Goal: Contribute content: Add original content to the website for others to see

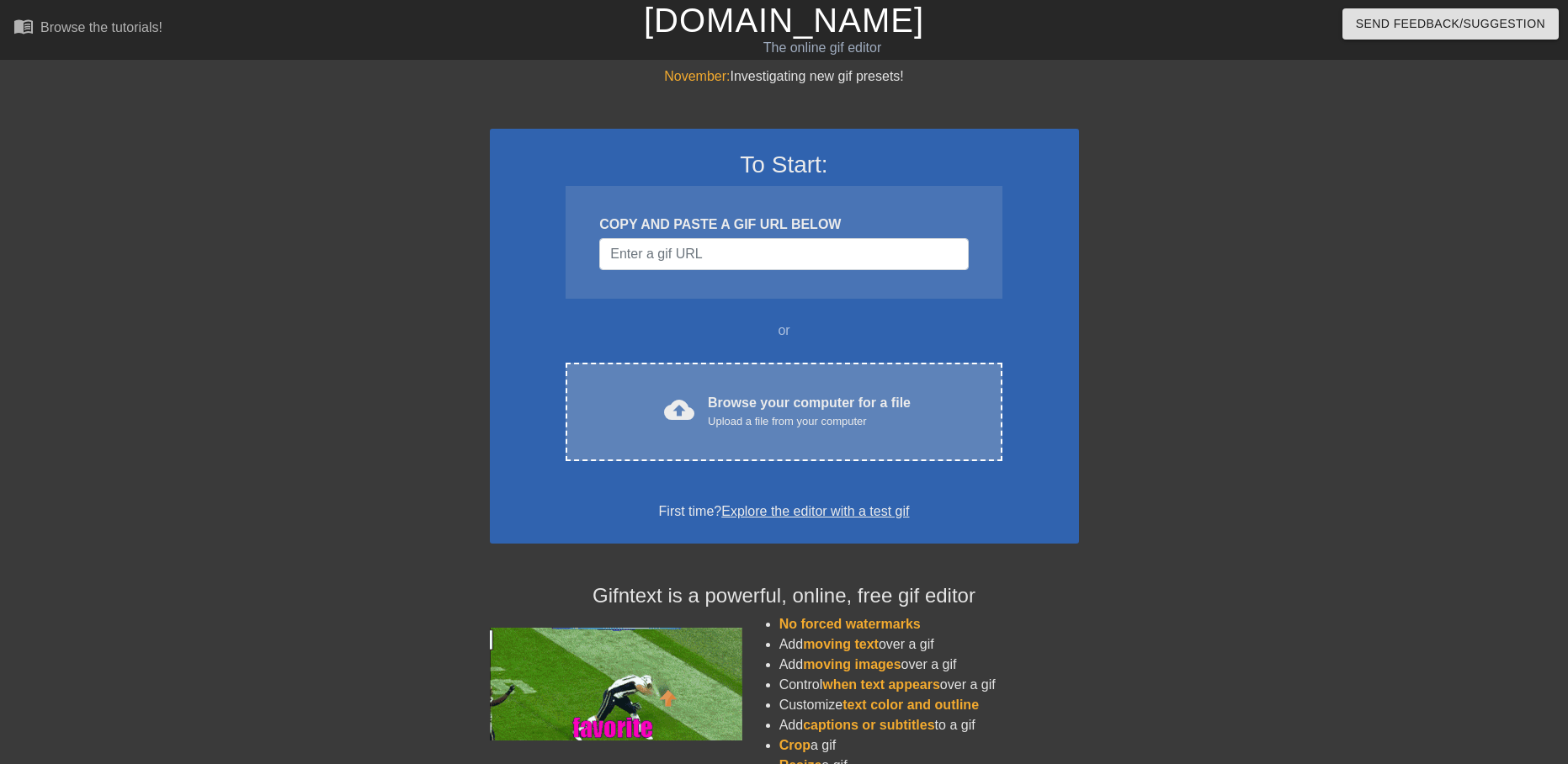
click at [701, 428] on div "cloud_upload Browse your computer for a file Upload a file from your computer" at bounding box center [784, 412] width 365 height 38
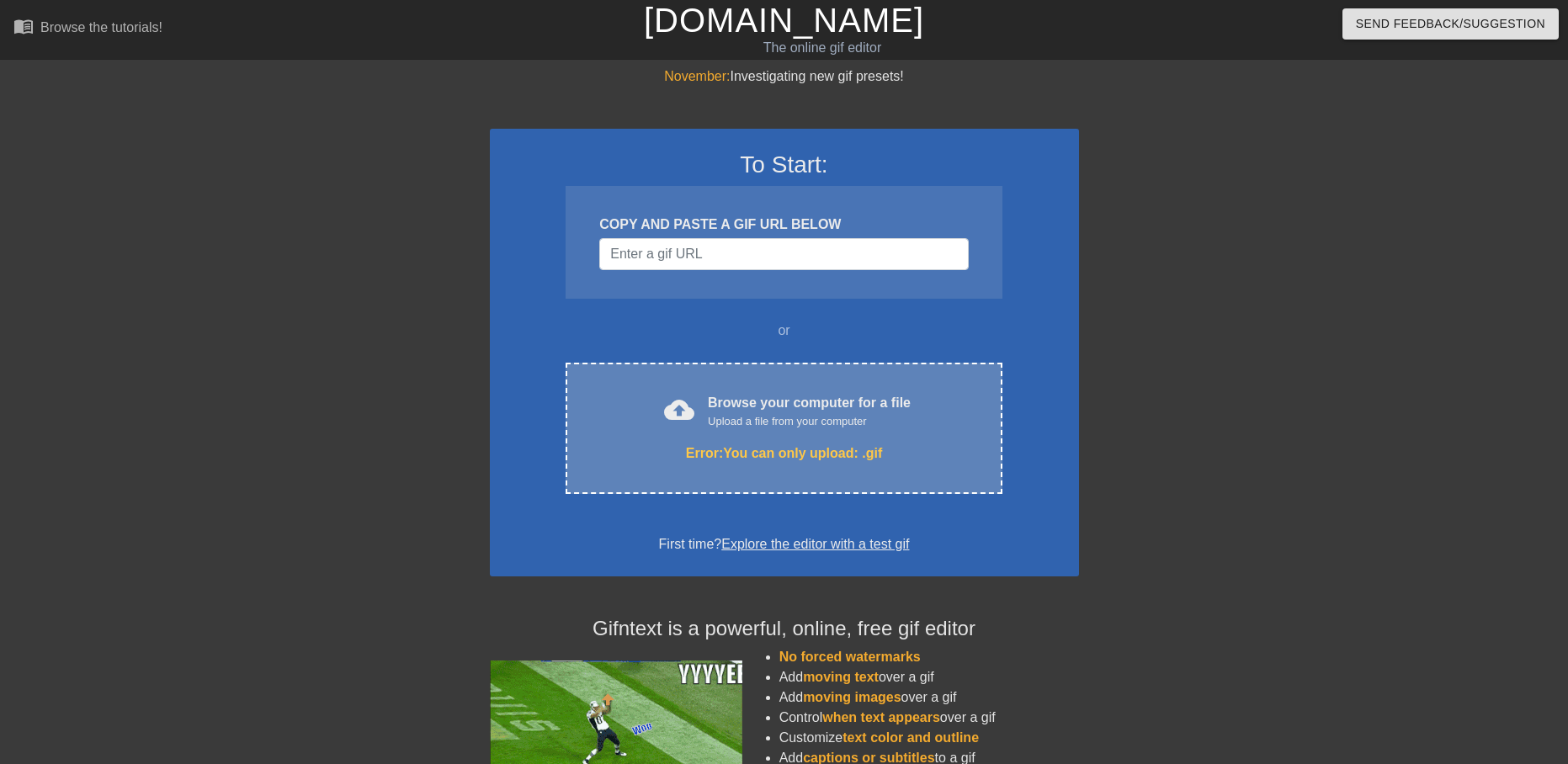
click at [745, 429] on div "cloud_upload Browse your computer for a file Upload a file from your computer" at bounding box center [784, 412] width 365 height 38
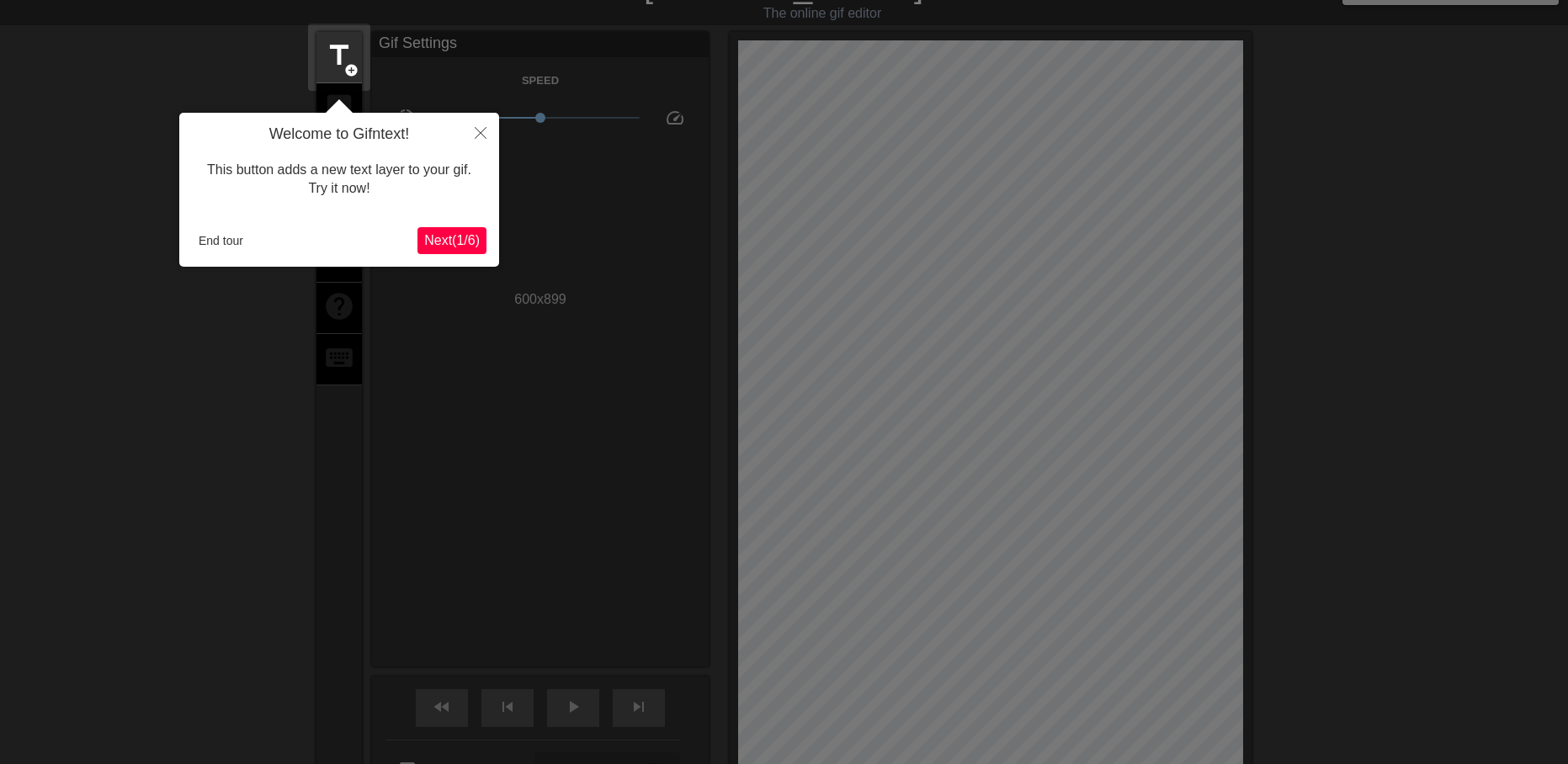
scroll to position [32, 0]
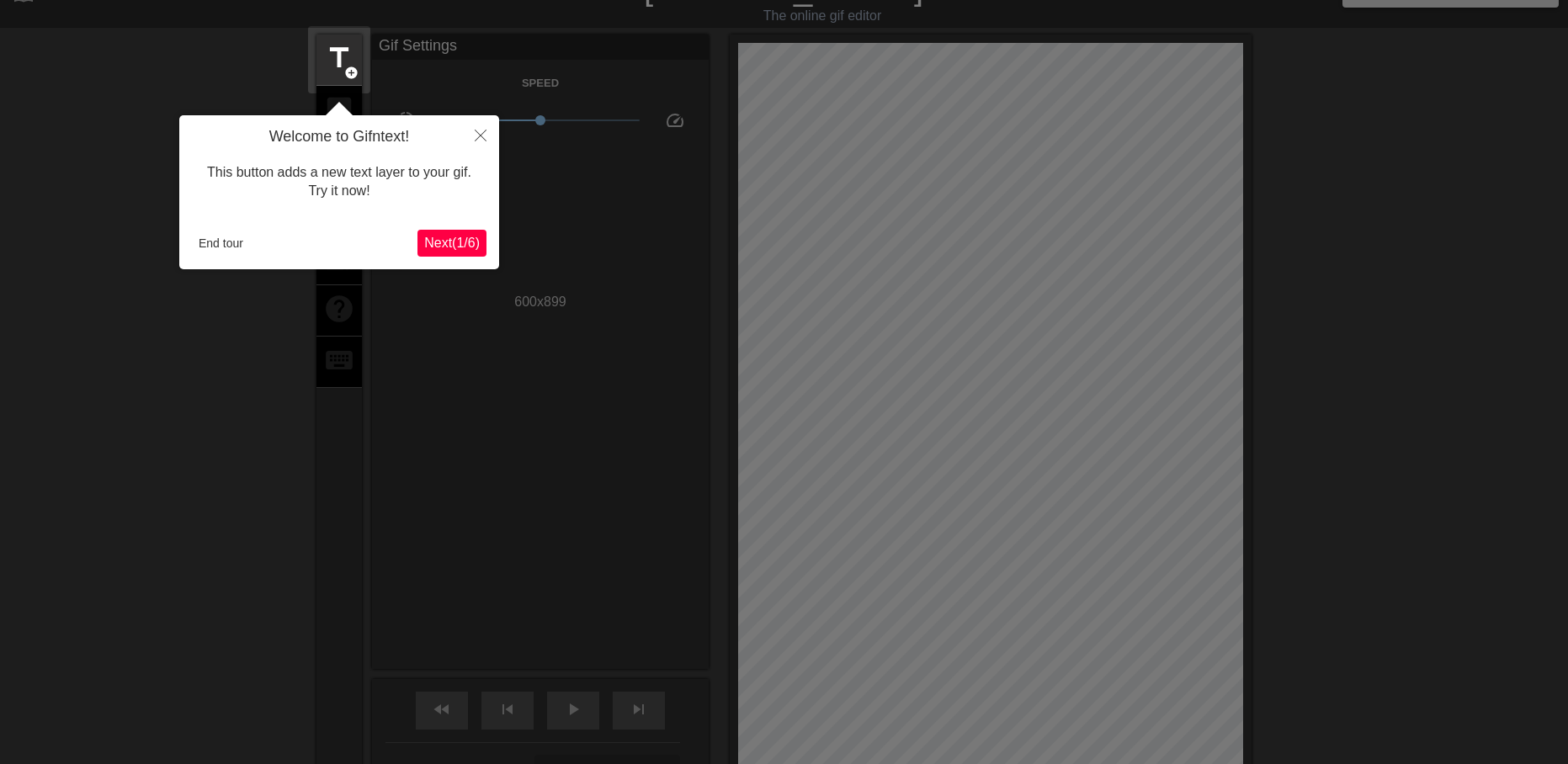
click at [453, 242] on span "Next ( 1 / 6 )" at bounding box center [452, 243] width 56 height 15
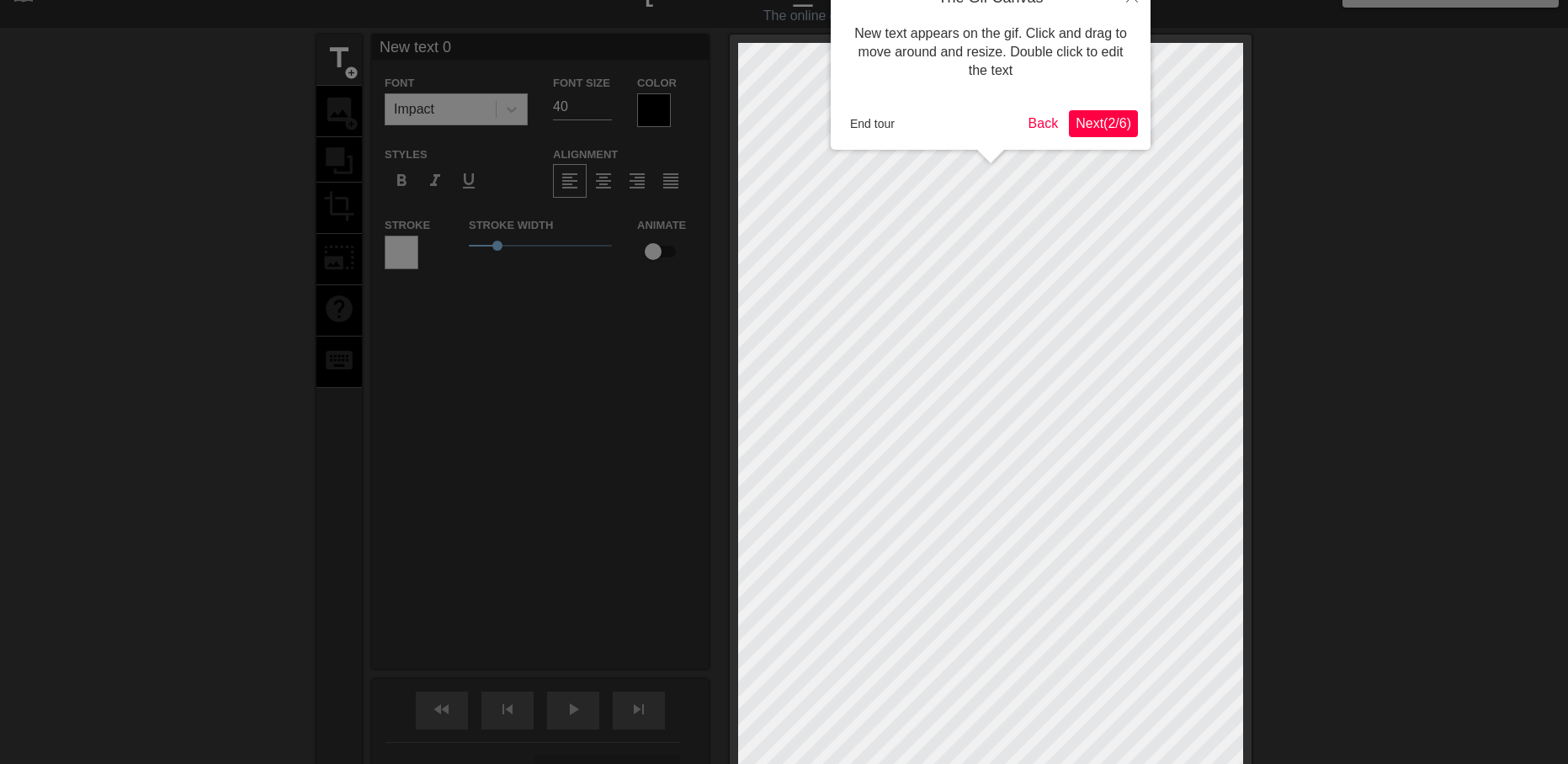
scroll to position [0, 0]
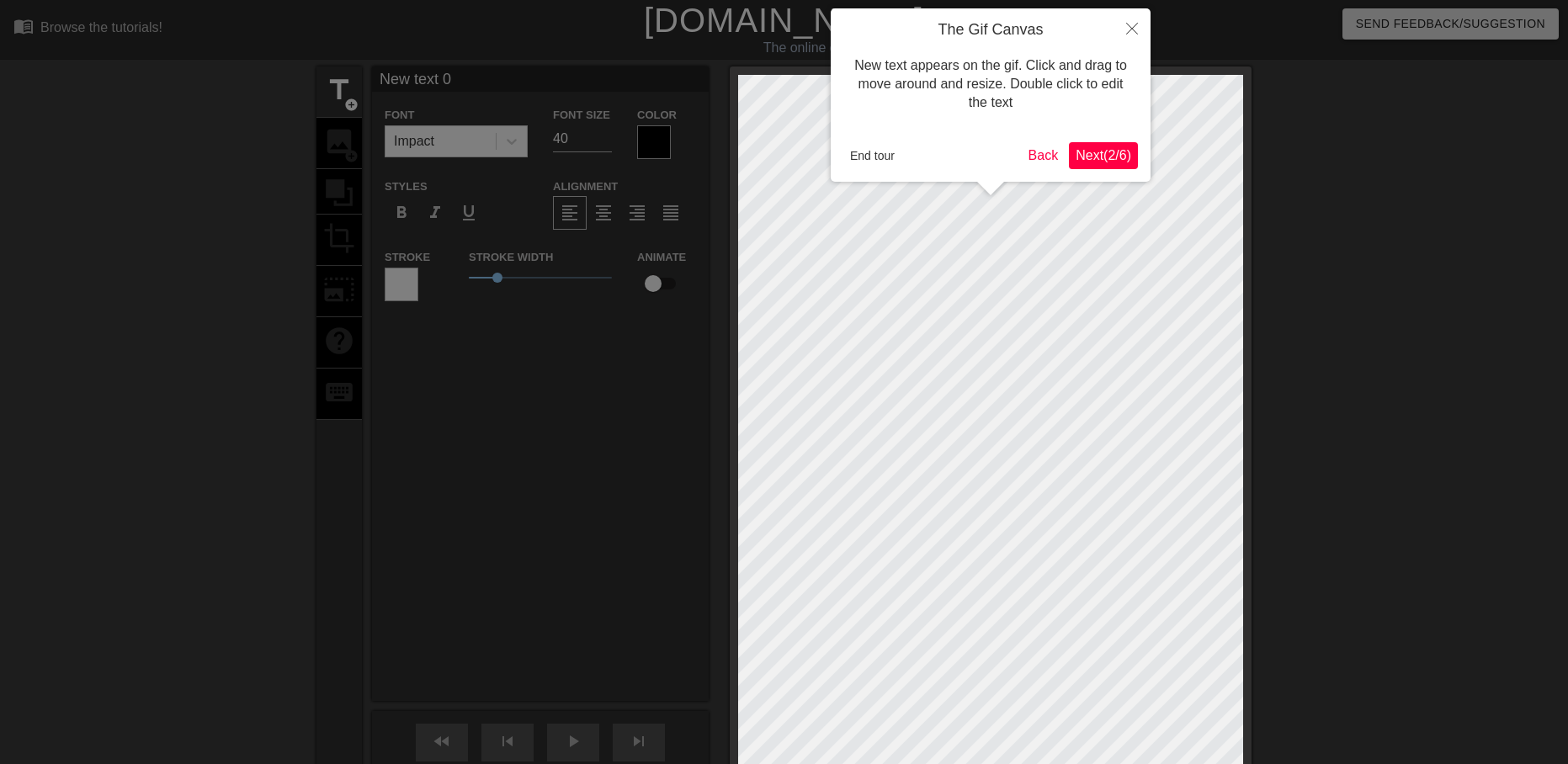
click at [453, 242] on div at bounding box center [784, 480] width 1568 height 960
click at [1125, 25] on button "Close" at bounding box center [1132, 27] width 37 height 38
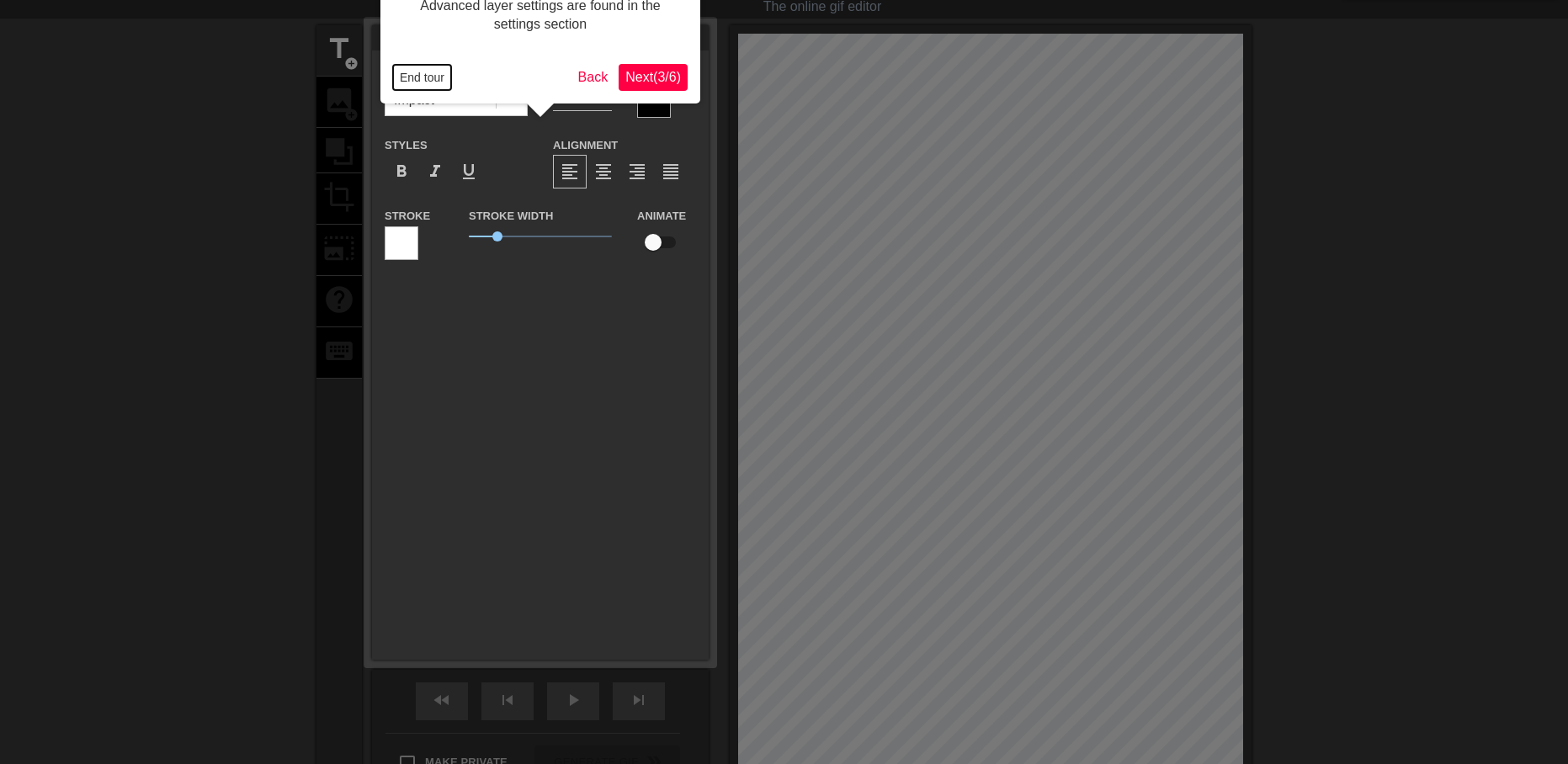
click at [421, 65] on button "End tour" at bounding box center [422, 77] width 58 height 26
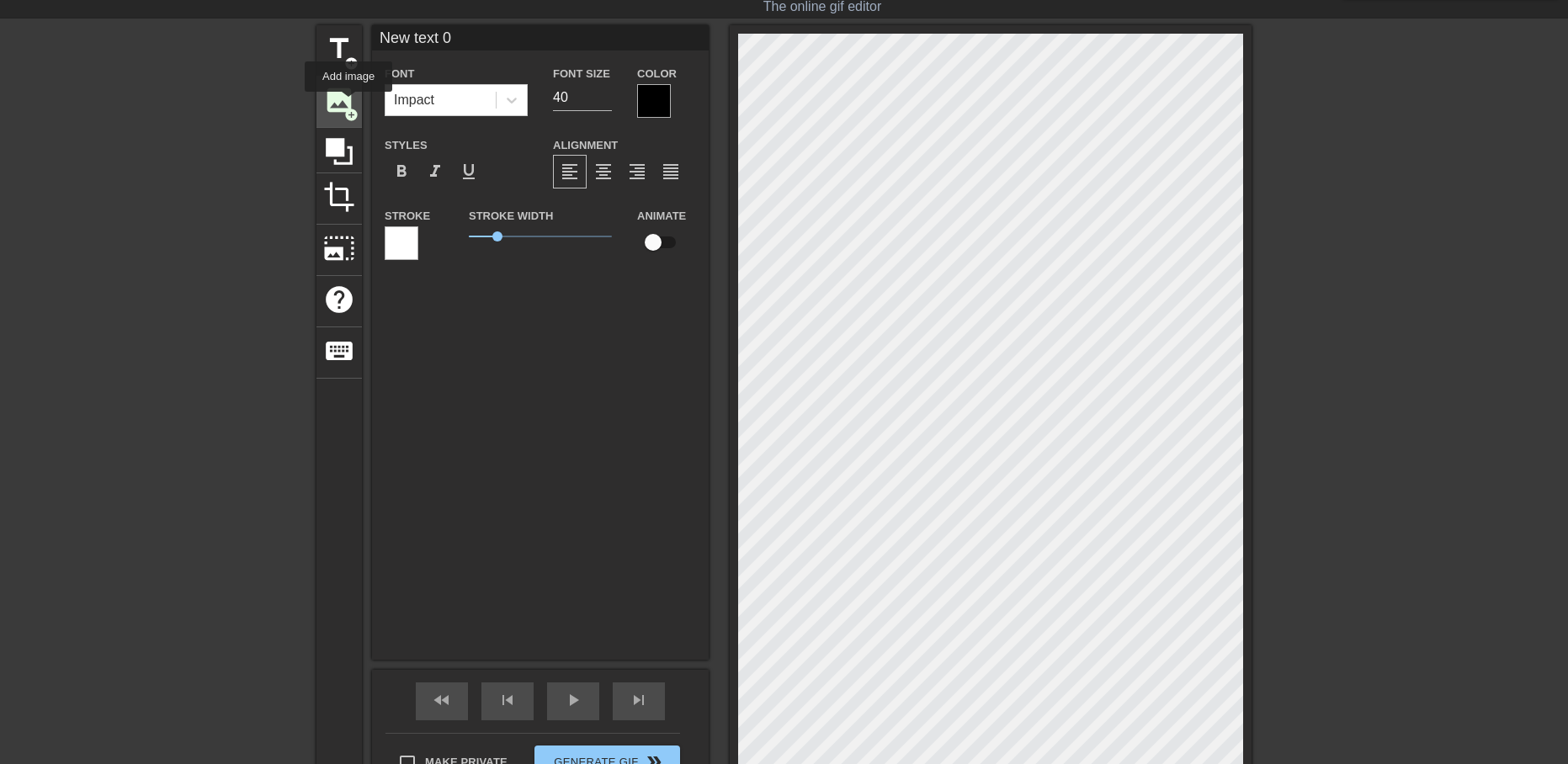
click at [348, 103] on span "image" at bounding box center [338, 99] width 32 height 32
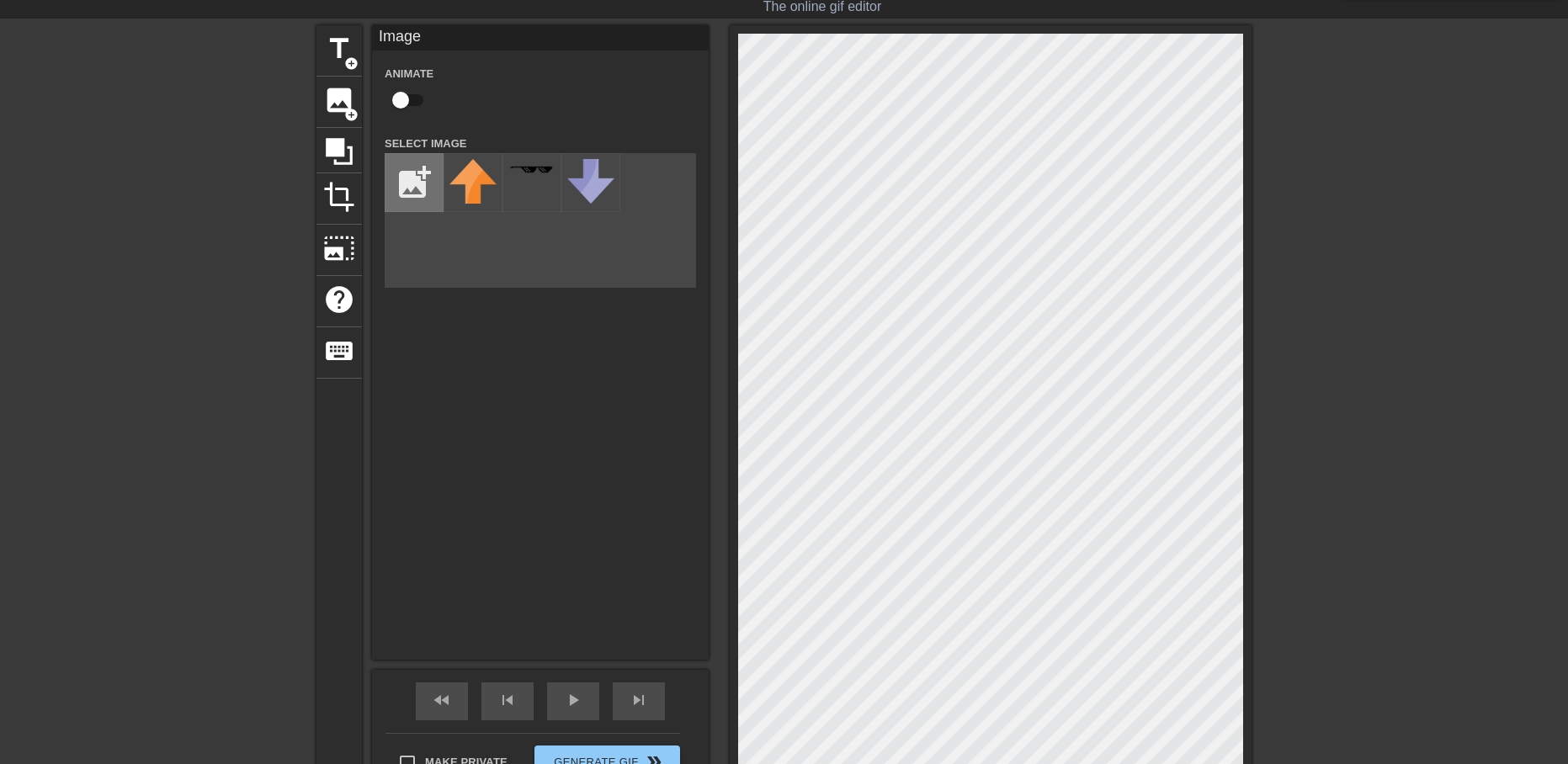
click at [418, 175] on input "file" at bounding box center [414, 182] width 57 height 57
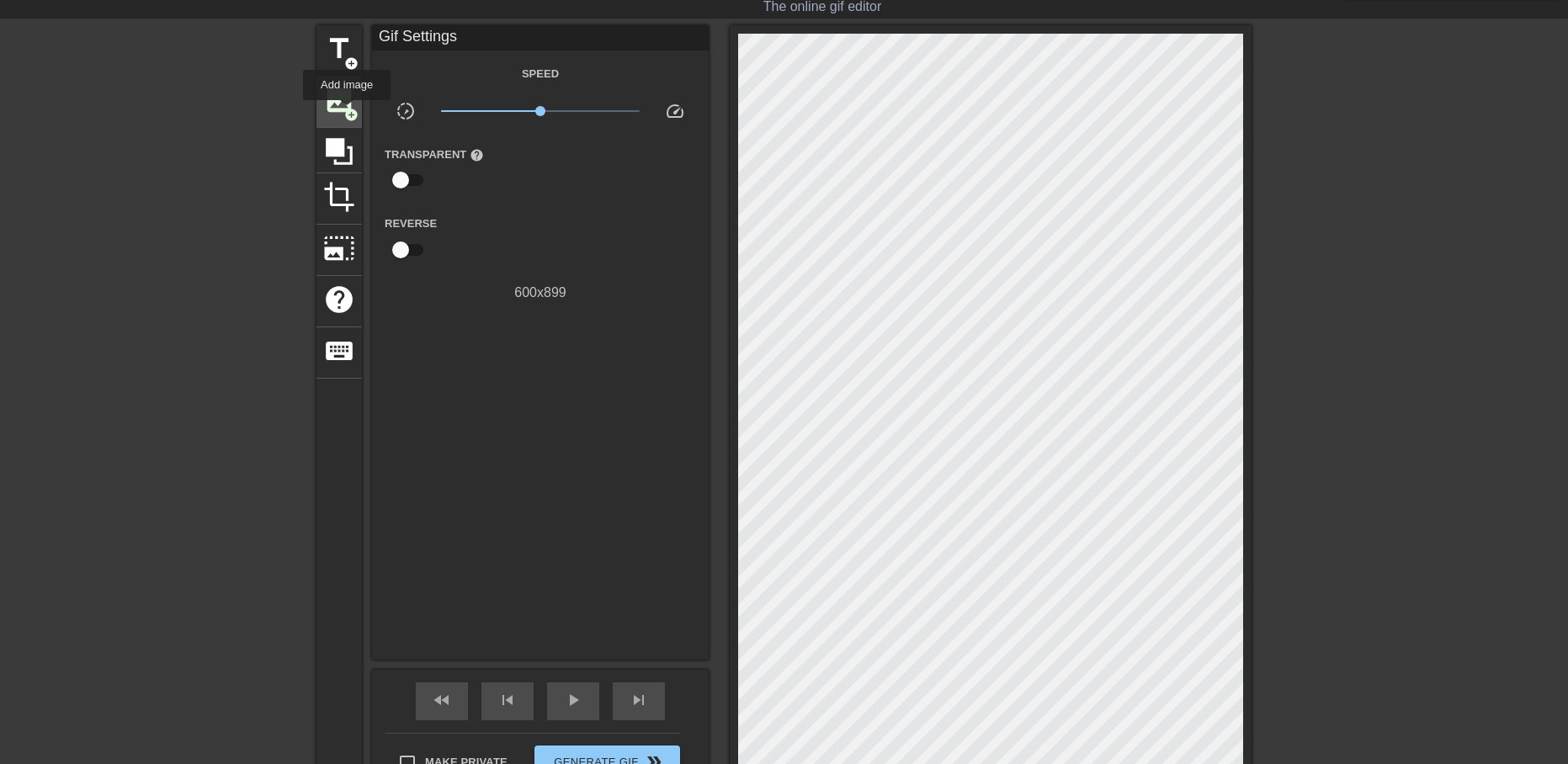
click at [347, 112] on span "add_circle" at bounding box center [351, 115] width 15 height 15
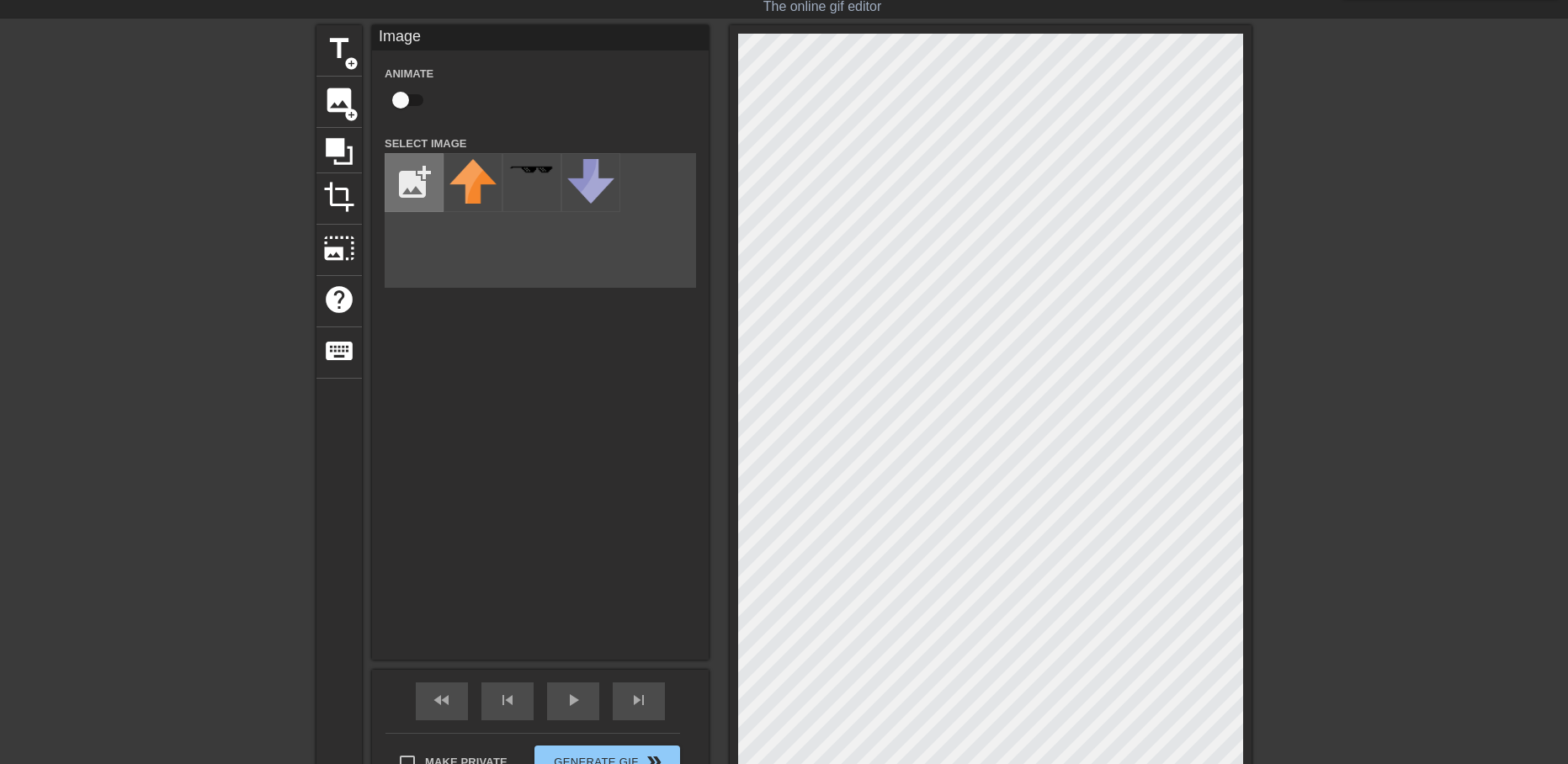
click at [428, 181] on input "file" at bounding box center [414, 182] width 57 height 57
click at [427, 170] on input "file" at bounding box center [414, 182] width 57 height 57
click at [420, 184] on input "file" at bounding box center [414, 182] width 57 height 57
type input "C:\fakepath\Render.avi"
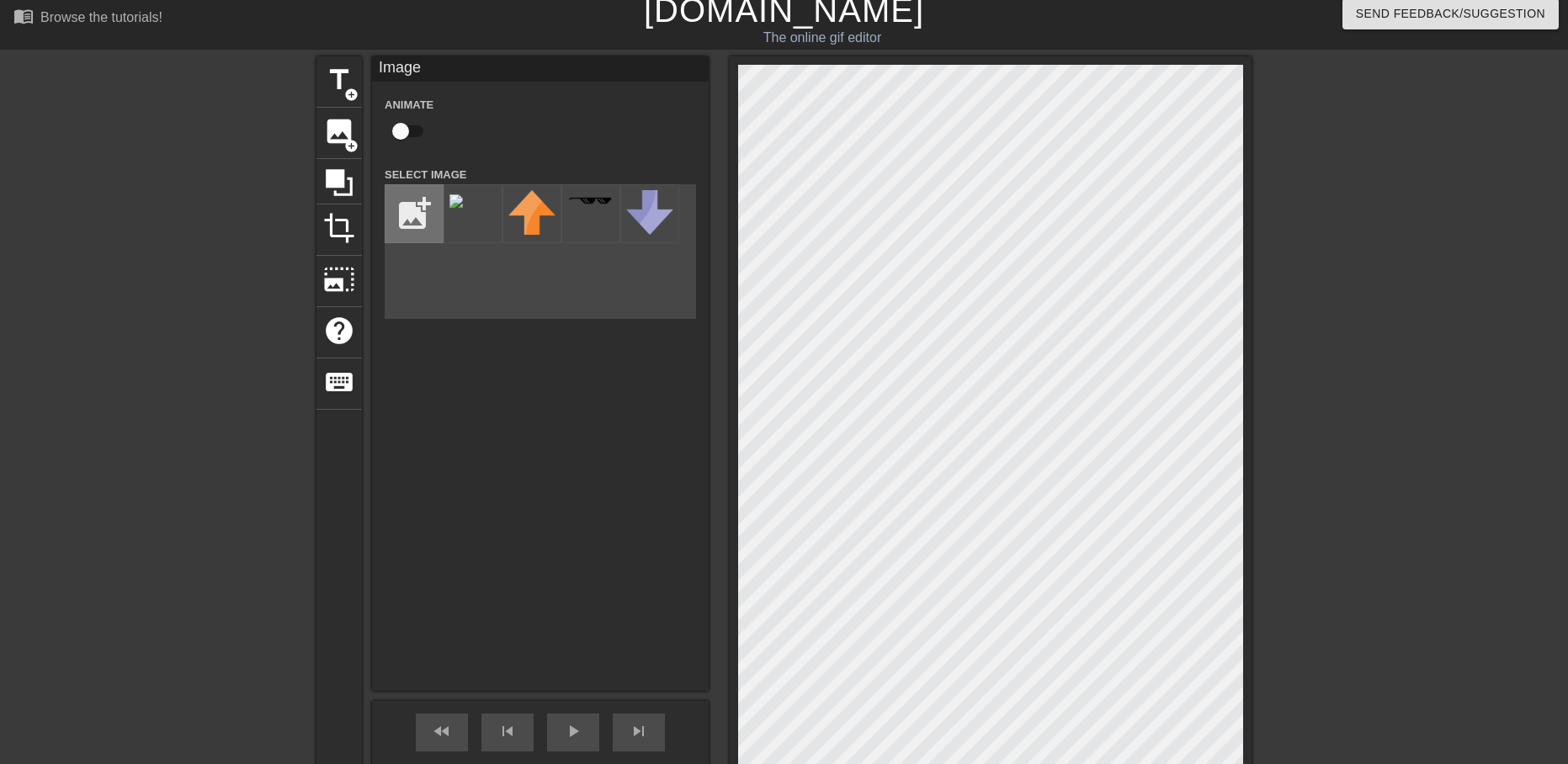
scroll to position [0, 0]
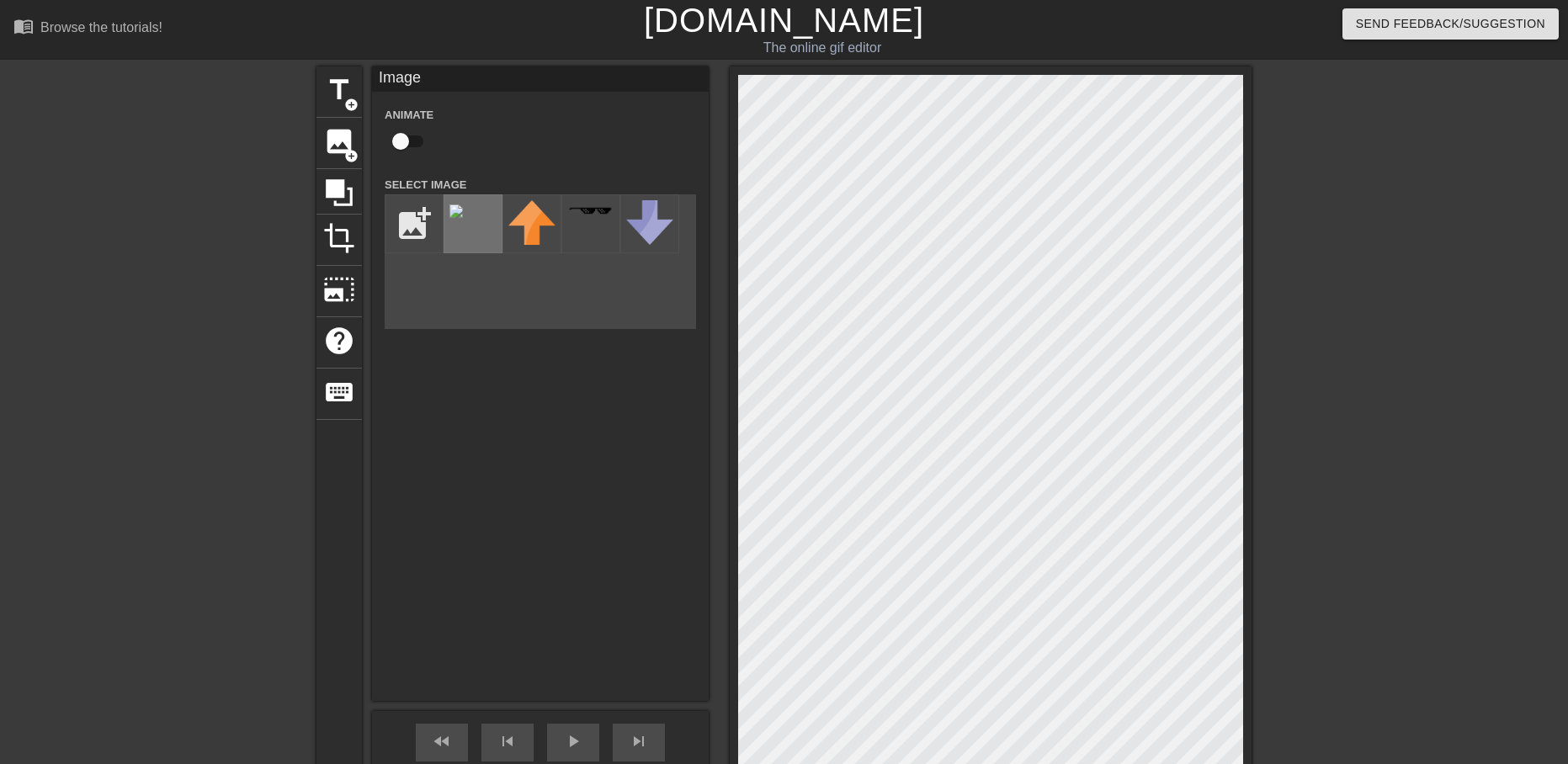
click at [462, 233] on div at bounding box center [472, 223] width 59 height 59
click at [405, 144] on input "checkbox" at bounding box center [400, 140] width 96 height 32
click at [405, 144] on input "checkbox" at bounding box center [416, 140] width 96 height 32
checkbox input "false"
click at [356, 299] on div "photo_size_select_large" at bounding box center [339, 292] width 46 height 51
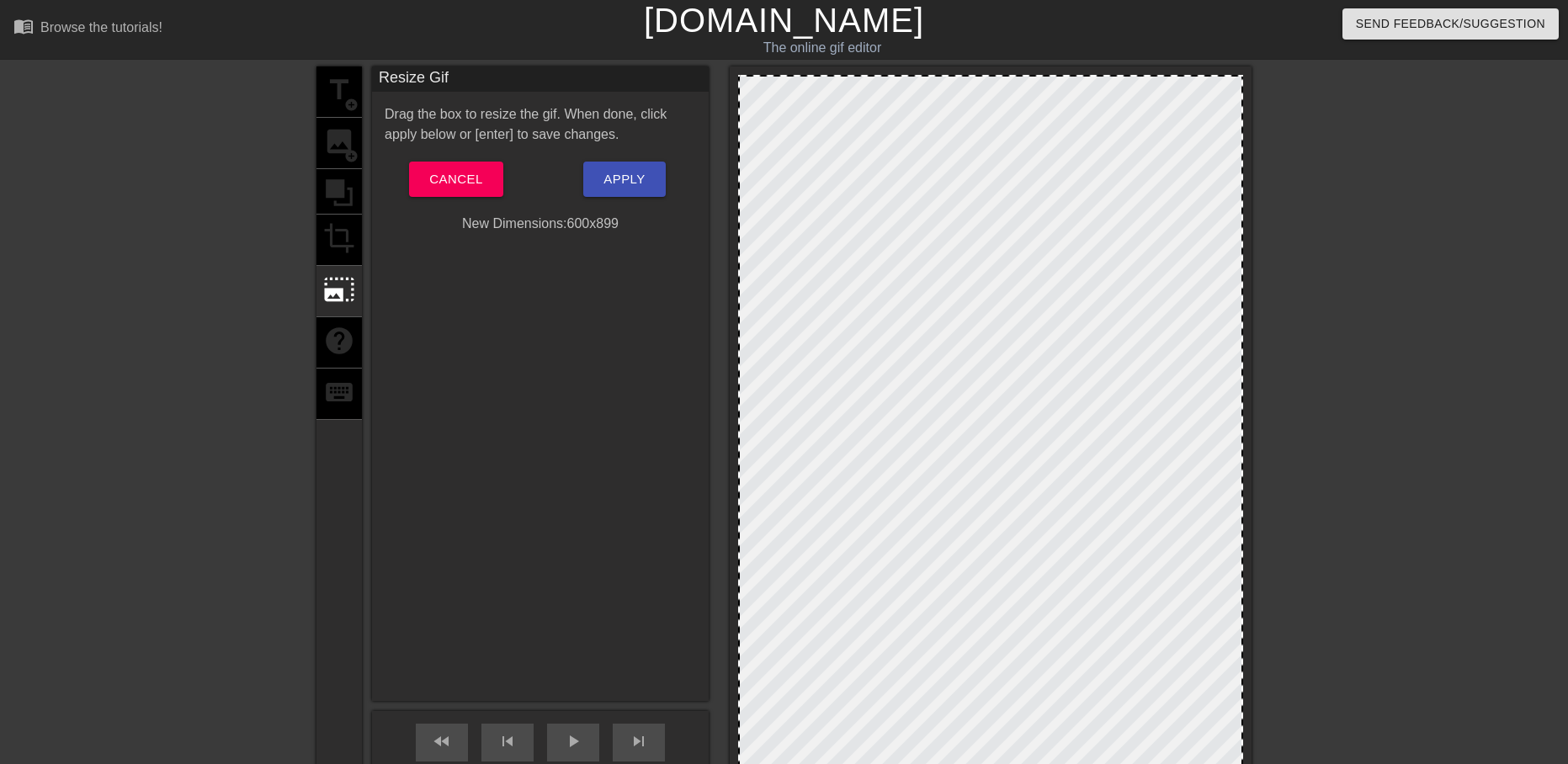
click at [335, 243] on div "title add_circle image add_circle crop photo_size_select_large help keyboard" at bounding box center [339, 457] width 46 height 781
